Goal: Information Seeking & Learning: Find contact information

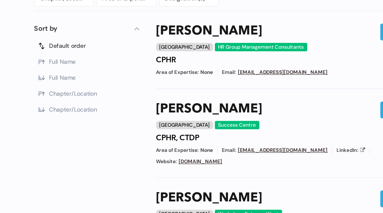
scroll to position [249, 0]
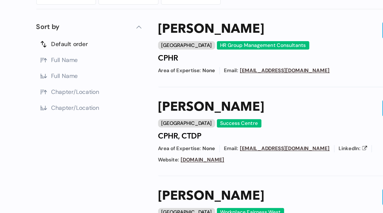
click at [59, 127] on span "Chapter/Location" at bounding box center [75, 129] width 33 height 5
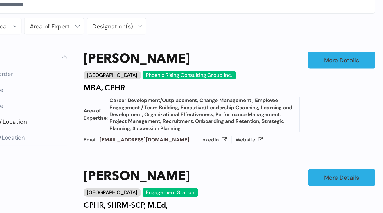
scroll to position [237, 0]
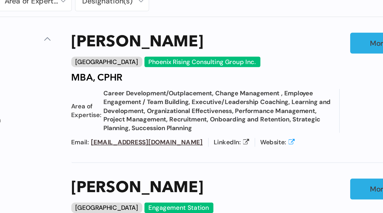
click at [254, 152] on icon at bounding box center [255, 153] width 3 height 3
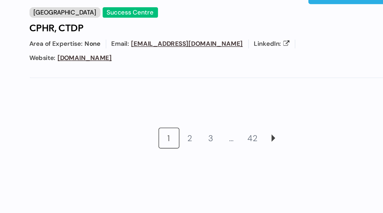
scroll to position [562, 0]
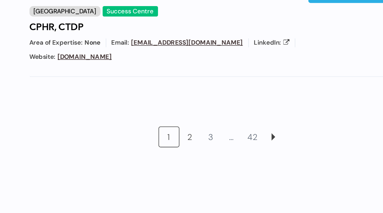
click at [216, 165] on link "2" at bounding box center [221, 170] width 11 height 11
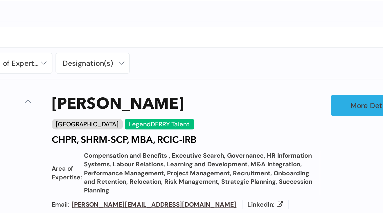
scroll to position [277, 0]
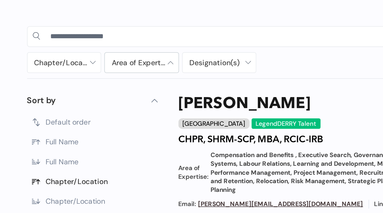
click at [93, 35] on div at bounding box center [112, 35] width 41 height 11
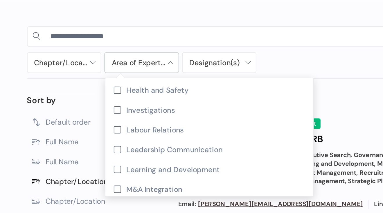
scroll to position [41, 0]
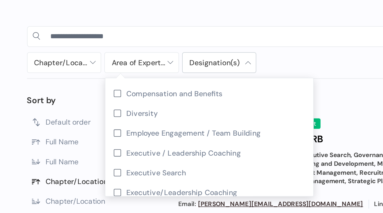
click at [136, 34] on div at bounding box center [155, 35] width 41 height 11
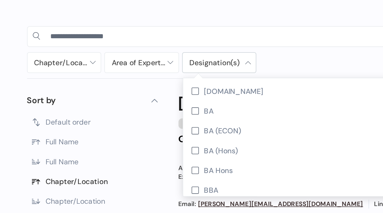
scroll to position [180, 0]
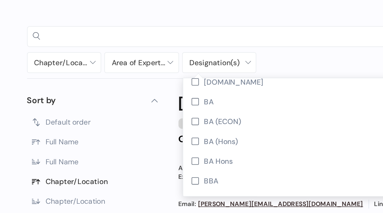
click at [177, 18] on input at bounding box center [196, 20] width 269 height 9
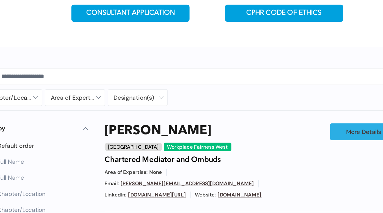
scroll to position [181, 0]
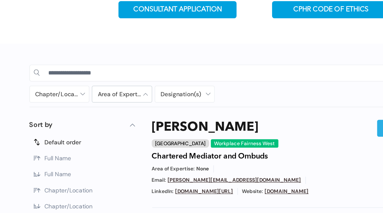
click at [99, 126] on div at bounding box center [112, 131] width 41 height 11
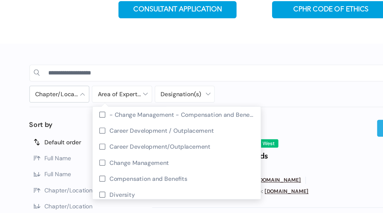
click at [56, 126] on div at bounding box center [69, 131] width 41 height 11
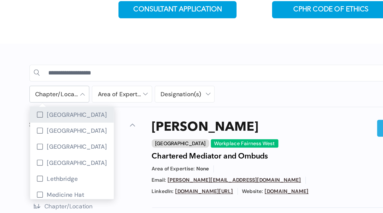
click at [54, 144] on div at bounding box center [56, 146] width 4 height 4
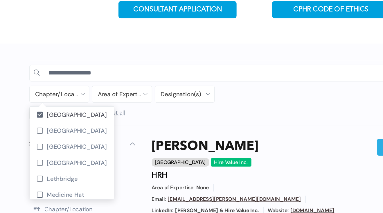
click at [178, 126] on div "Chapter/Location [GEOGRAPHIC_DATA] [GEOGRAPHIC_DATA] [GEOGRAPHIC_DATA] [GEOGRAP…" at bounding box center [156, 138] width 214 height 25
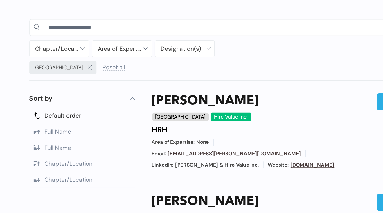
scroll to position [216, 0]
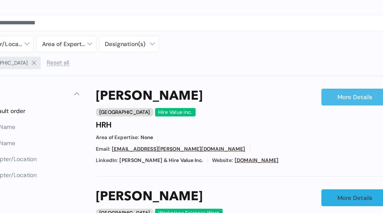
click at [288, 127] on link "More Details" at bounding box center [311, 133] width 46 height 12
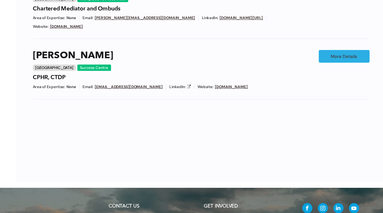
scroll to position [623, 0]
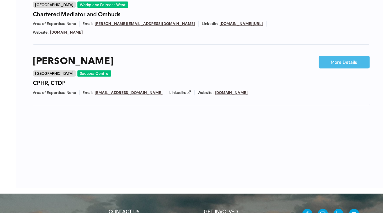
click at [311, 55] on link "More Details" at bounding box center [322, 57] width 46 height 12
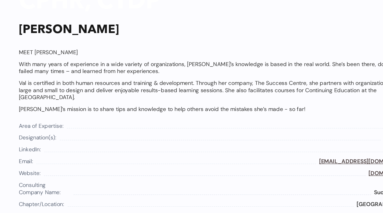
scroll to position [335, 0]
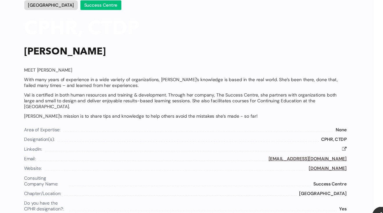
click at [303, 153] on link "[DOMAIN_NAME]" at bounding box center [320, 153] width 34 height 5
